Goal: Navigation & Orientation: Find specific page/section

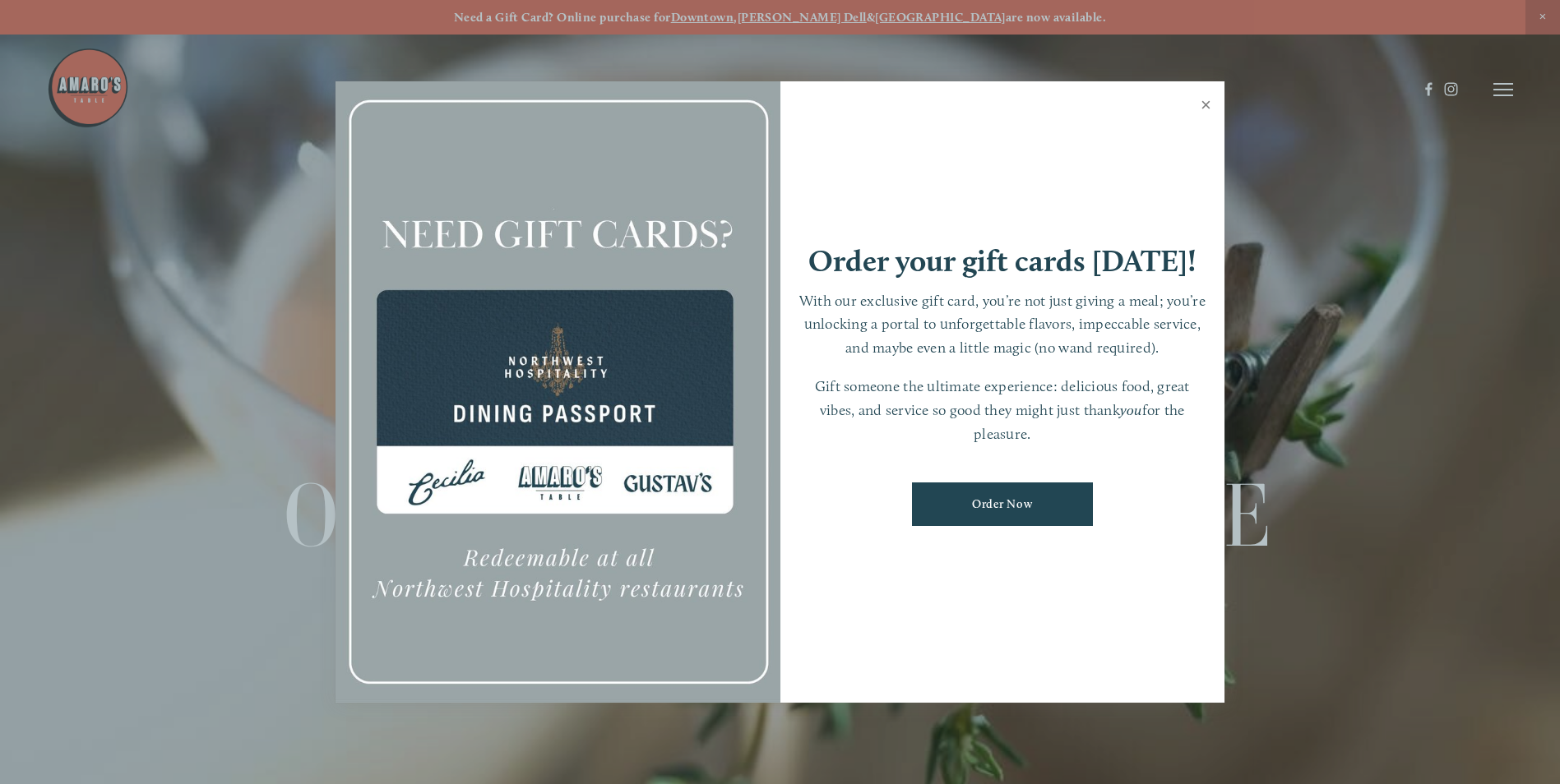
click at [1213, 105] on link "Close" at bounding box center [1206, 107] width 32 height 46
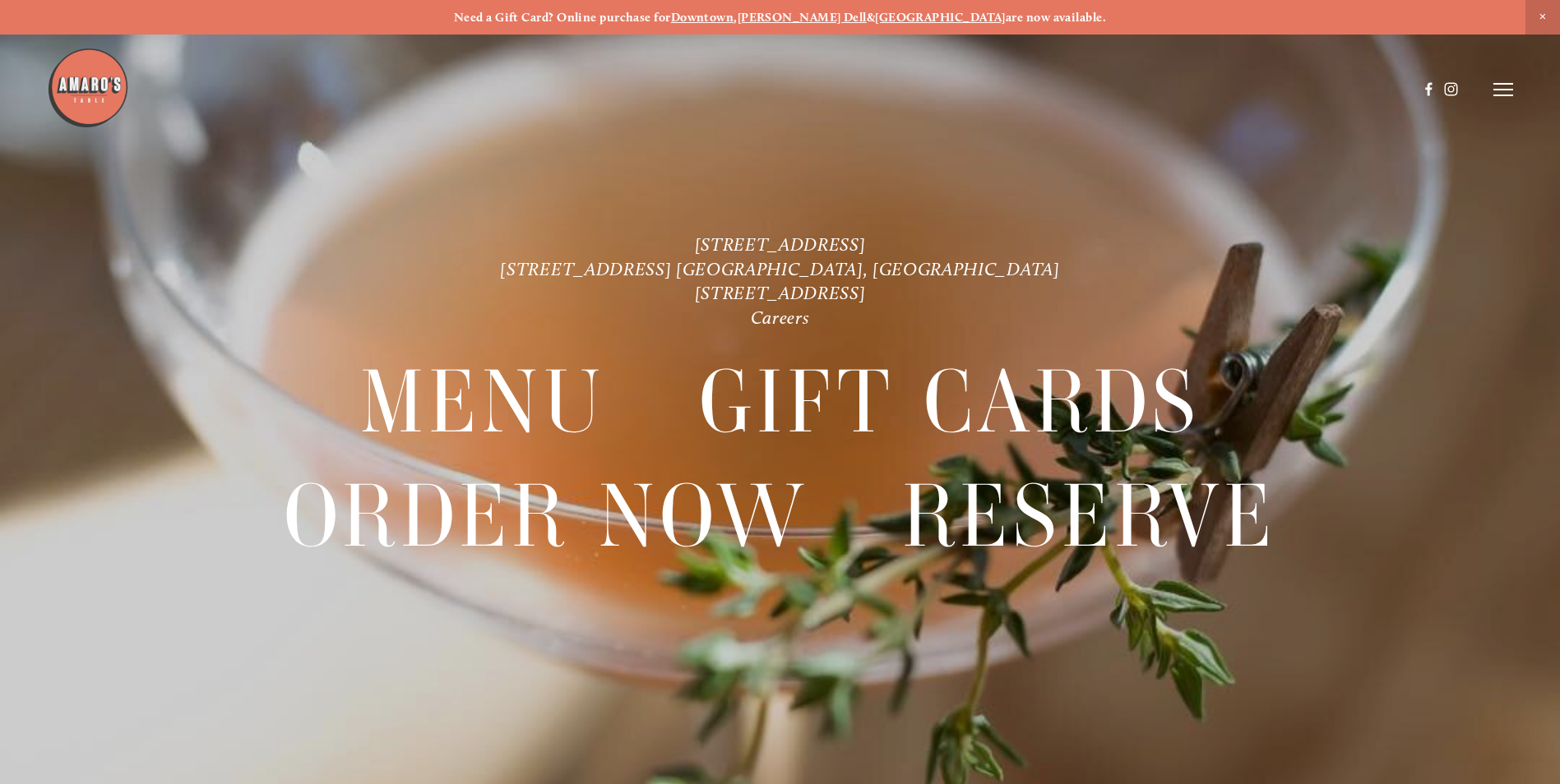
click at [1516, 92] on div at bounding box center [780, 392] width 1560 height 784
click at [1519, 88] on div at bounding box center [780, 392] width 1560 height 784
click at [1497, 83] on header "Menu Order Now Visit Gallery 0" at bounding box center [780, 90] width 1467 height 179
click at [1500, 84] on line at bounding box center [1503, 84] width 19 height 0
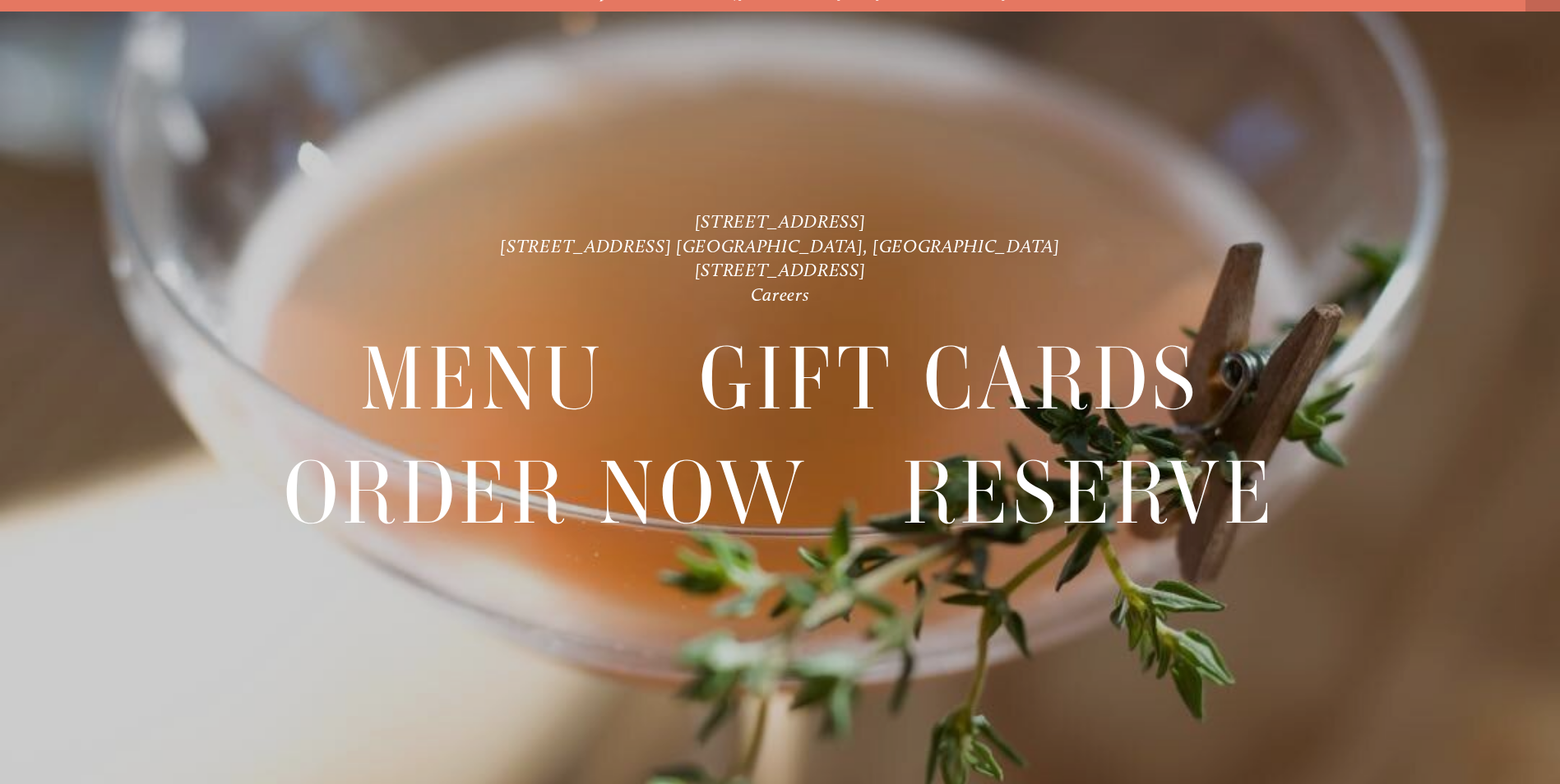
scroll to position [35, 0]
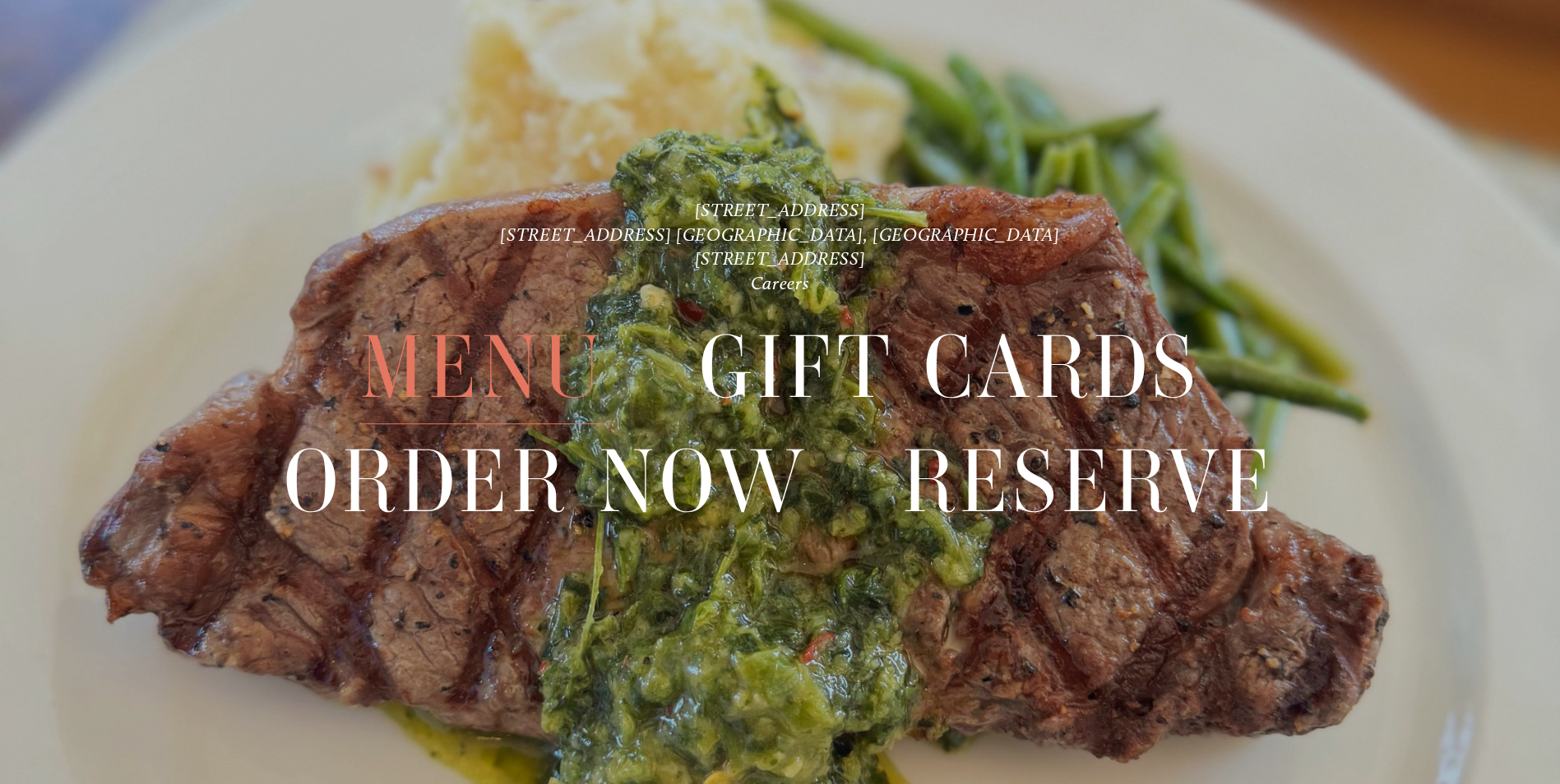
click at [409, 377] on span "Menu" at bounding box center [482, 367] width 245 height 113
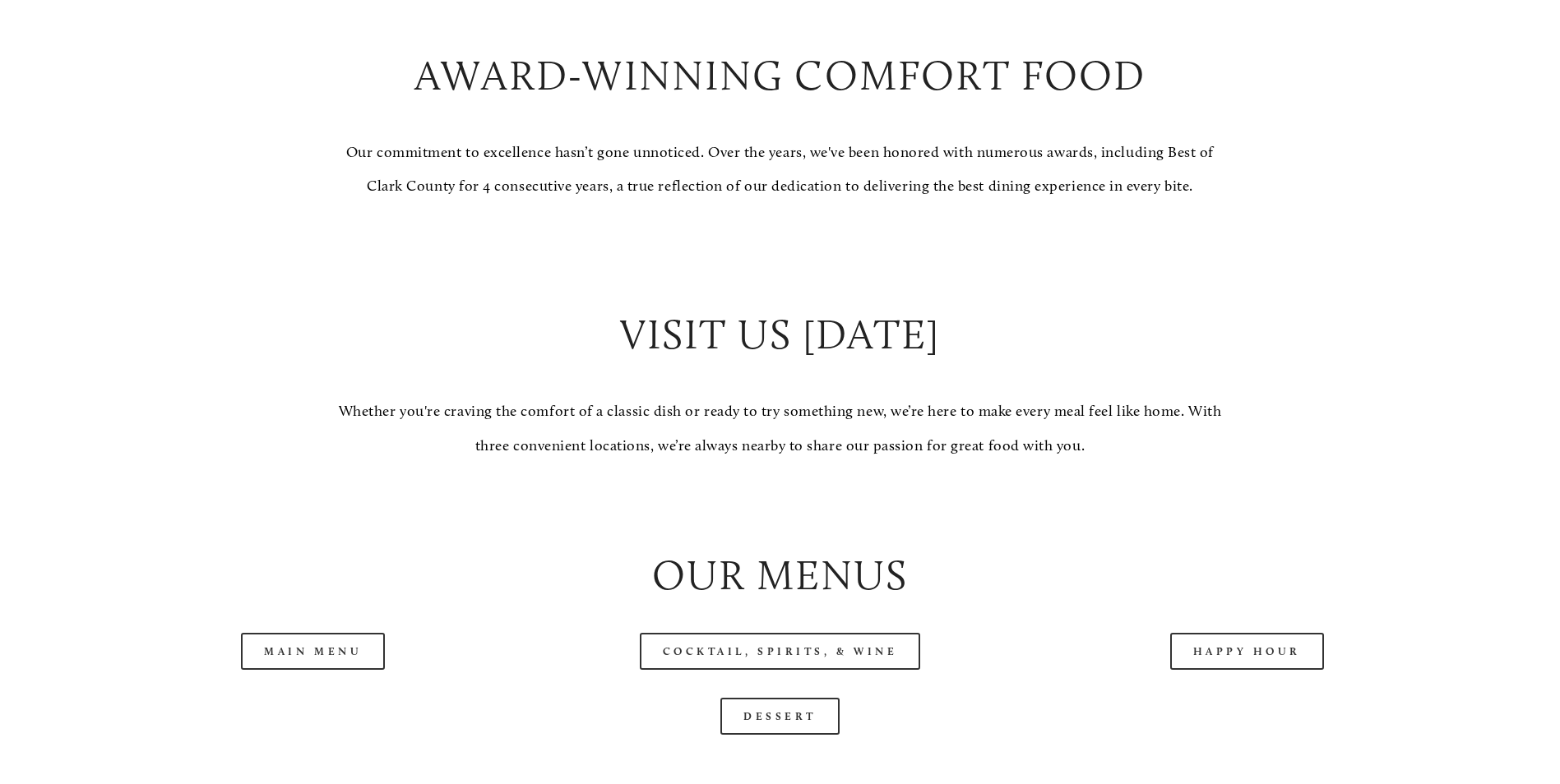
scroll to position [1644, 0]
